Goal: Information Seeking & Learning: Learn about a topic

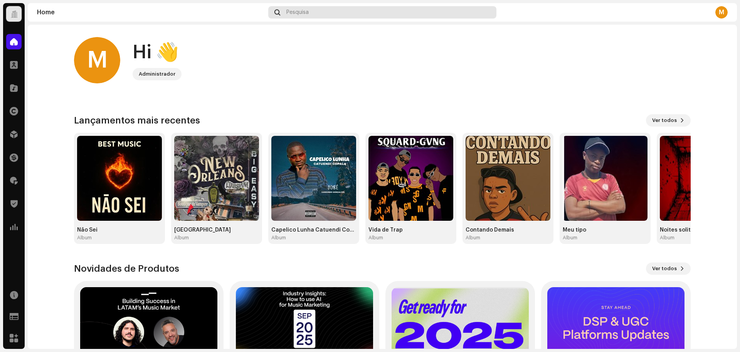
click at [290, 8] on div "Pesquisa" at bounding box center [382, 12] width 228 height 12
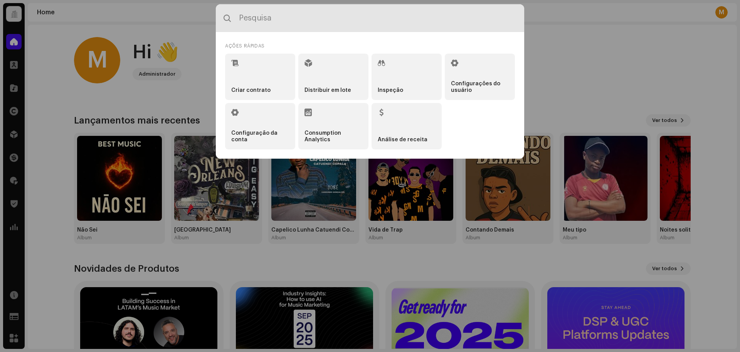
click at [288, 12] on input "text" at bounding box center [370, 18] width 308 height 28
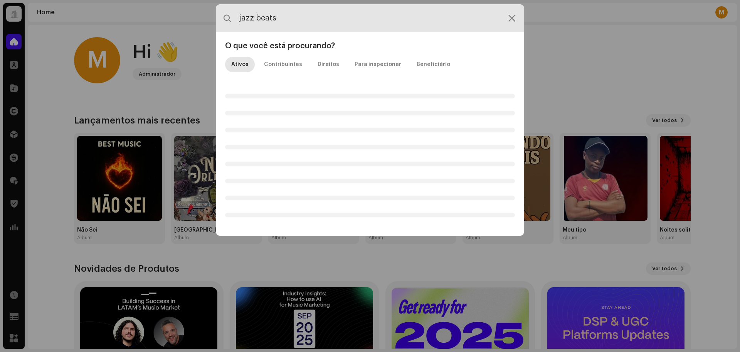
click at [300, 19] on input "jazz beats" at bounding box center [370, 18] width 308 height 28
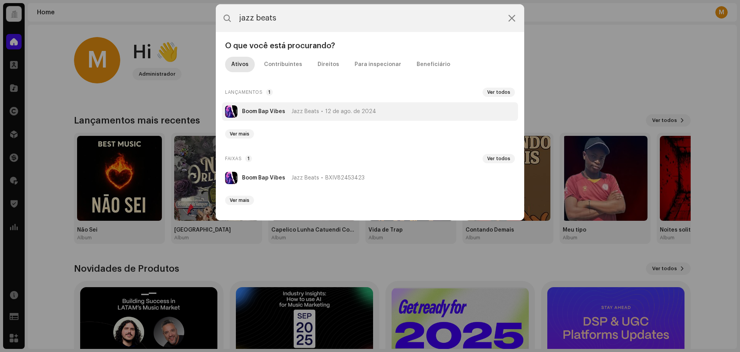
type input "jazz beats"
click at [300, 113] on span "Jazz Beats" at bounding box center [305, 111] width 28 height 6
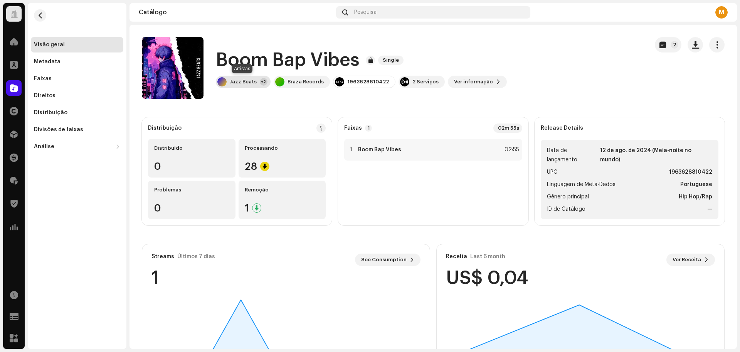
click at [236, 80] on div "Jazz Beats" at bounding box center [243, 82] width 27 height 6
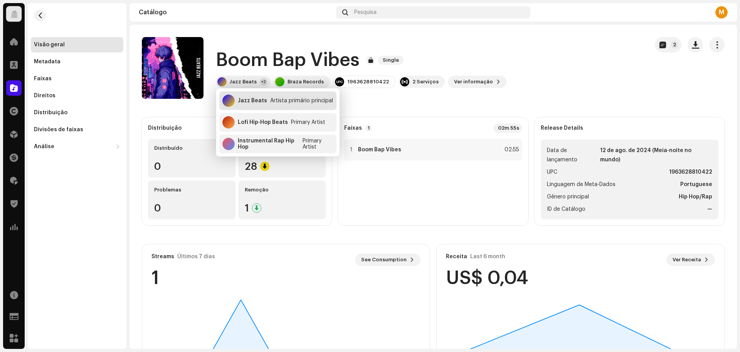
click at [255, 102] on div "Jazz Beats" at bounding box center [252, 101] width 29 height 6
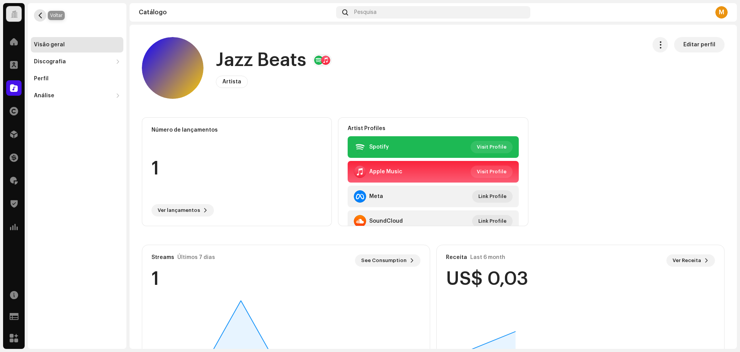
click at [41, 21] on button "button" at bounding box center [40, 15] width 12 height 12
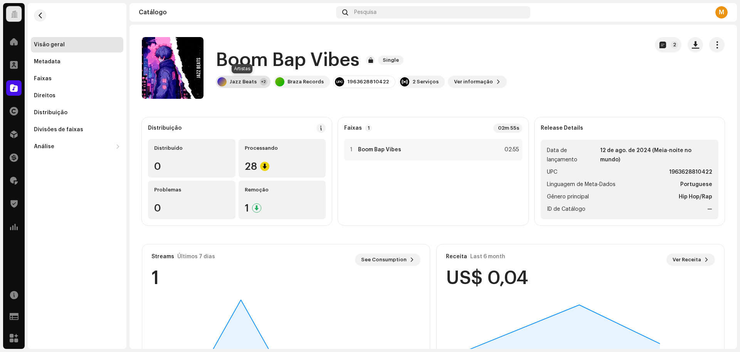
click at [235, 78] on div "Jazz Beats +2" at bounding box center [243, 82] width 55 height 12
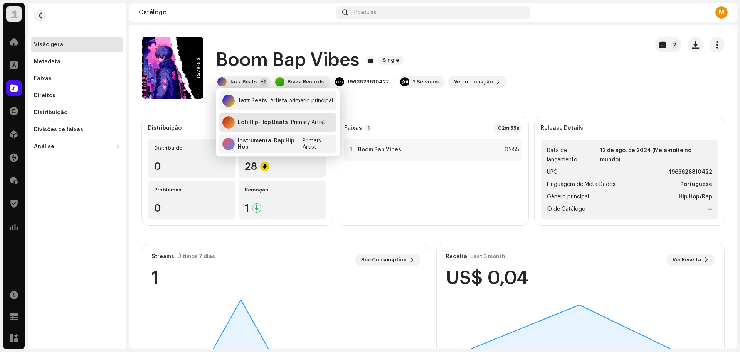
click at [261, 128] on div "Lofi Hip-Hop Beats Primary Artist" at bounding box center [277, 122] width 117 height 19
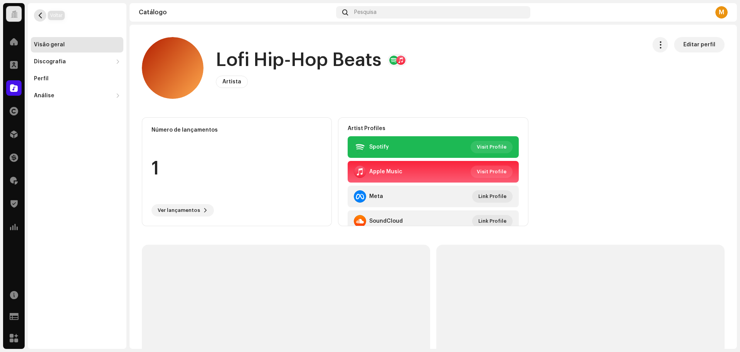
click at [45, 13] on button "button" at bounding box center [40, 15] width 12 height 12
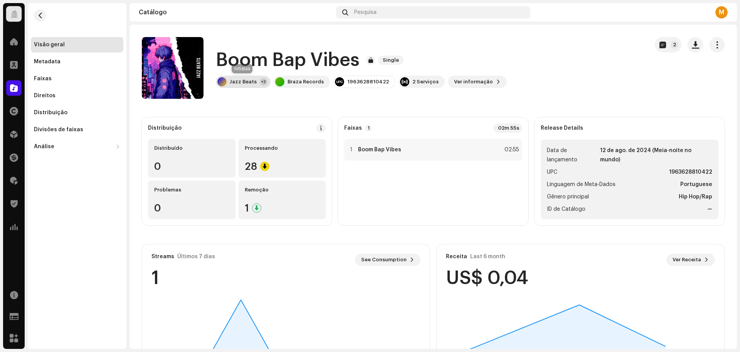
click at [251, 81] on div "Jazz Beats" at bounding box center [243, 82] width 27 height 6
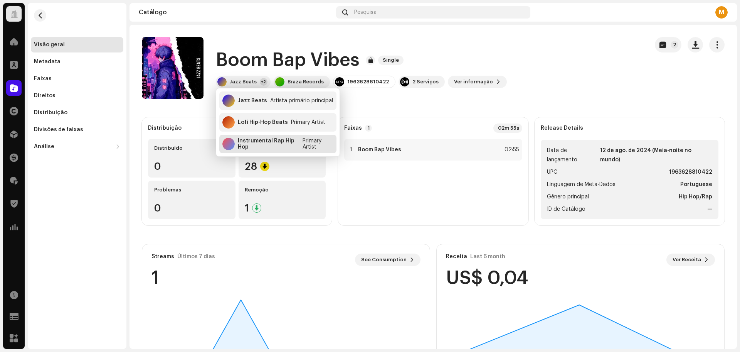
click at [264, 146] on div "Instrumental Rap Hip Hop" at bounding box center [269, 144] width 62 height 12
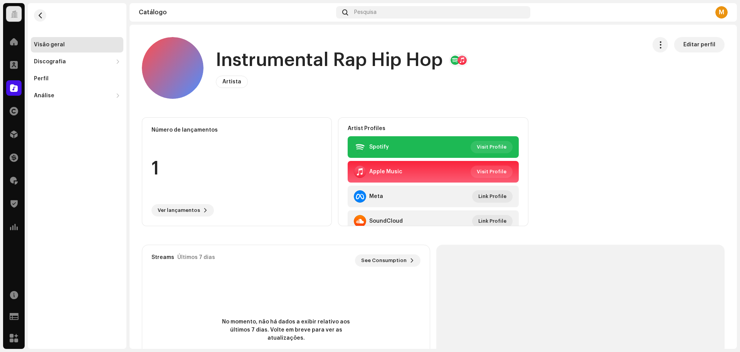
click at [73, 44] on div "Visão geral" at bounding box center [77, 45] width 86 height 6
click at [41, 17] on span "button" at bounding box center [40, 15] width 6 height 6
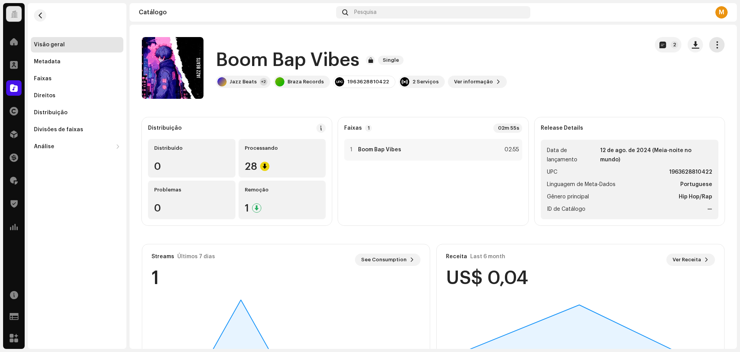
click at [714, 48] on span "button" at bounding box center [717, 45] width 7 height 6
click at [571, 60] on div "Boom Bap Vibes Single Jazz Beats +2 Braza Records 1963628810422 2 Serviços Ver …" at bounding box center [392, 68] width 501 height 62
click at [248, 83] on div "Jazz Beats" at bounding box center [243, 82] width 27 height 6
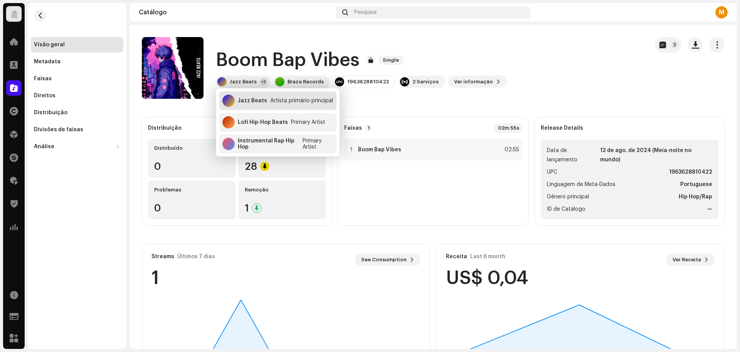
click at [255, 101] on div "Jazz Beats" at bounding box center [252, 101] width 29 height 6
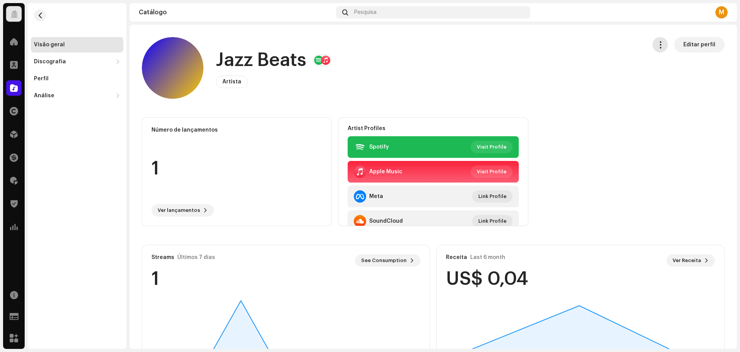
click at [657, 47] on span "button" at bounding box center [660, 45] width 7 height 6
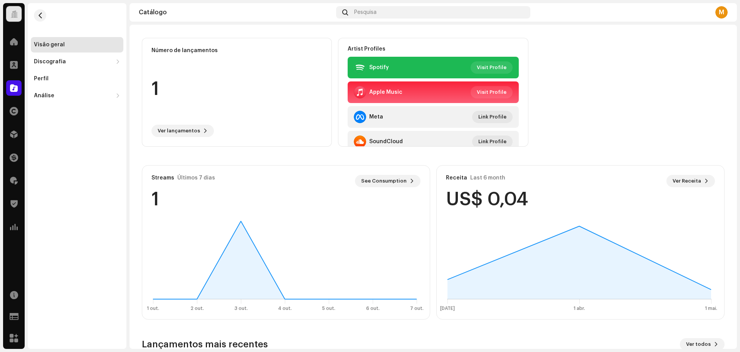
scroll to position [211, 0]
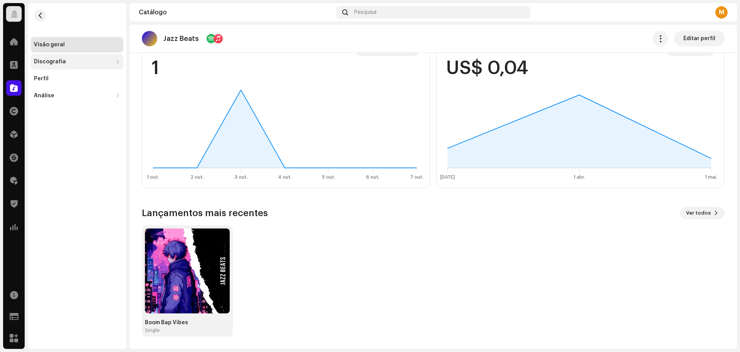
click at [62, 65] on div "Discografia" at bounding box center [77, 61] width 93 height 15
click at [76, 115] on div "Perfil" at bounding box center [77, 113] width 86 height 6
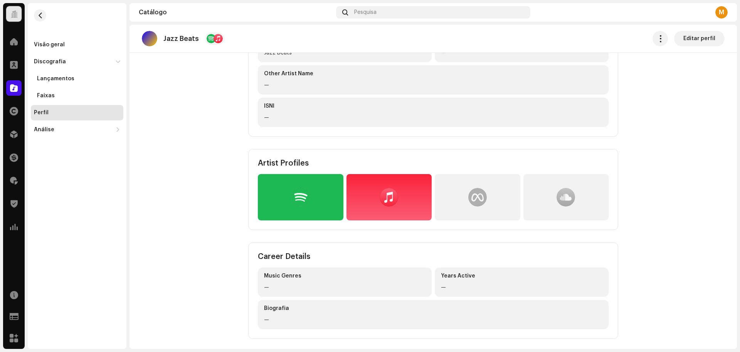
scroll to position [94, 0]
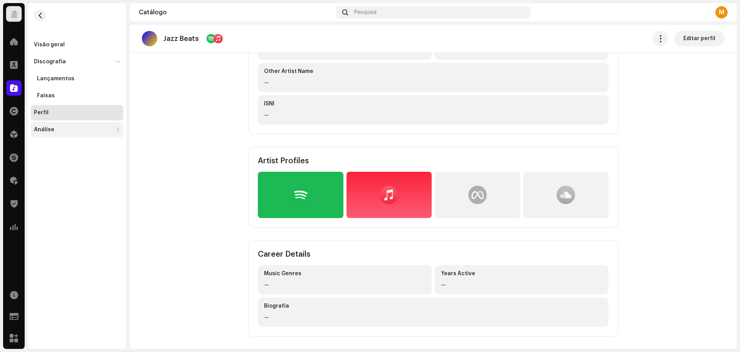
click at [44, 129] on div "Análise" at bounding box center [44, 129] width 20 height 6
click at [48, 129] on div "Análise" at bounding box center [44, 129] width 20 height 6
